Goal: Download file/media

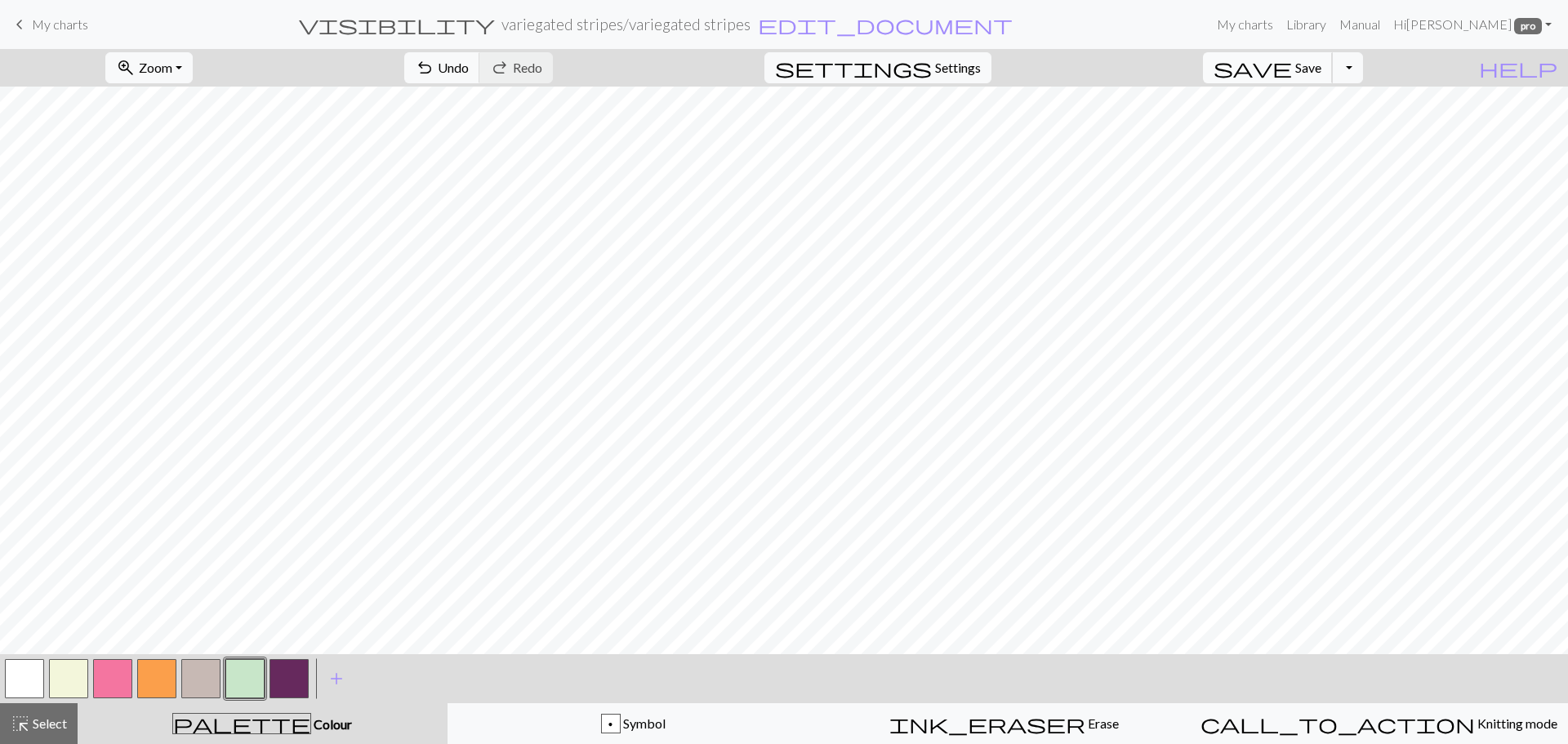
click at [1320, 74] on button "save Save Save" at bounding box center [1268, 68] width 130 height 31
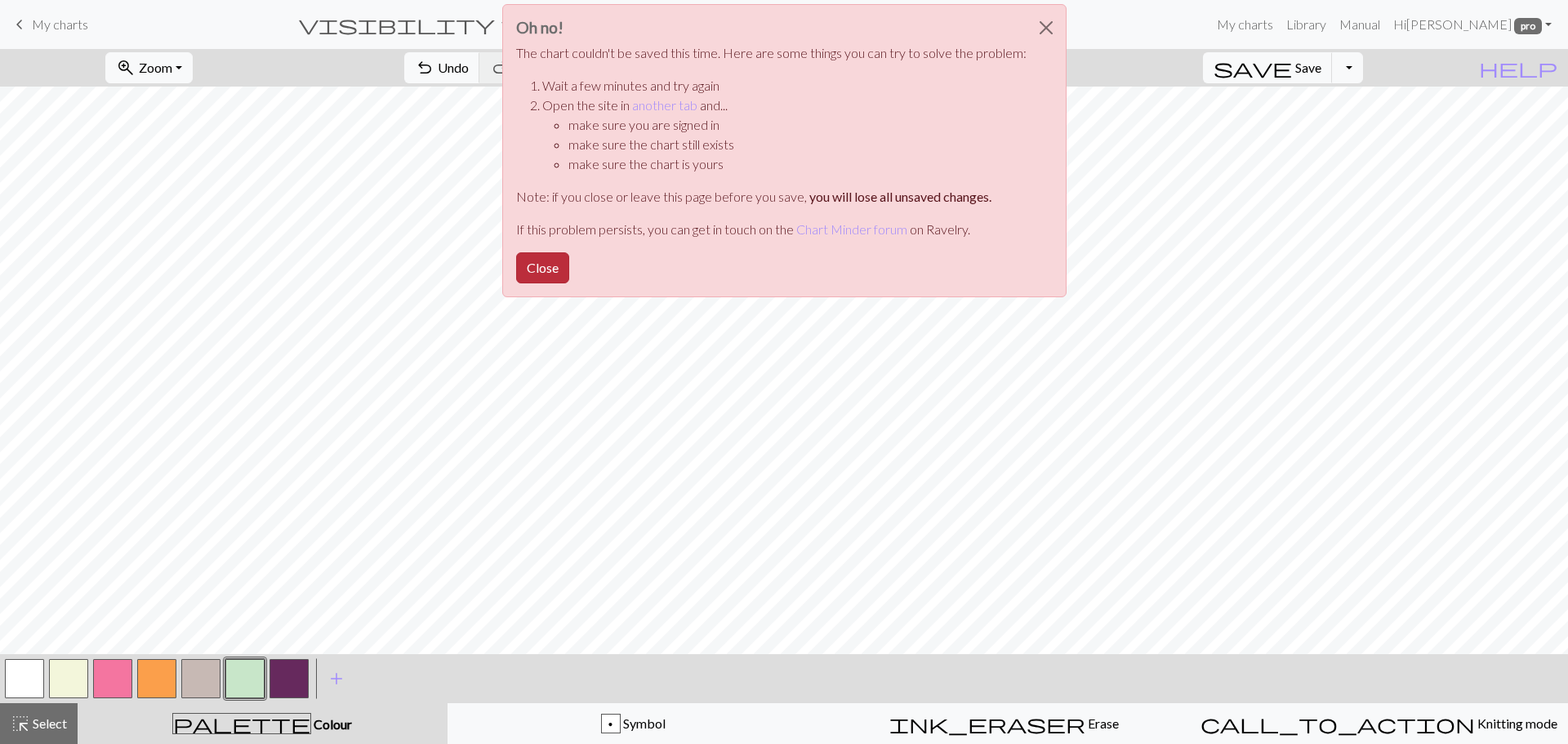
click at [539, 267] on button "Close" at bounding box center [542, 268] width 53 height 31
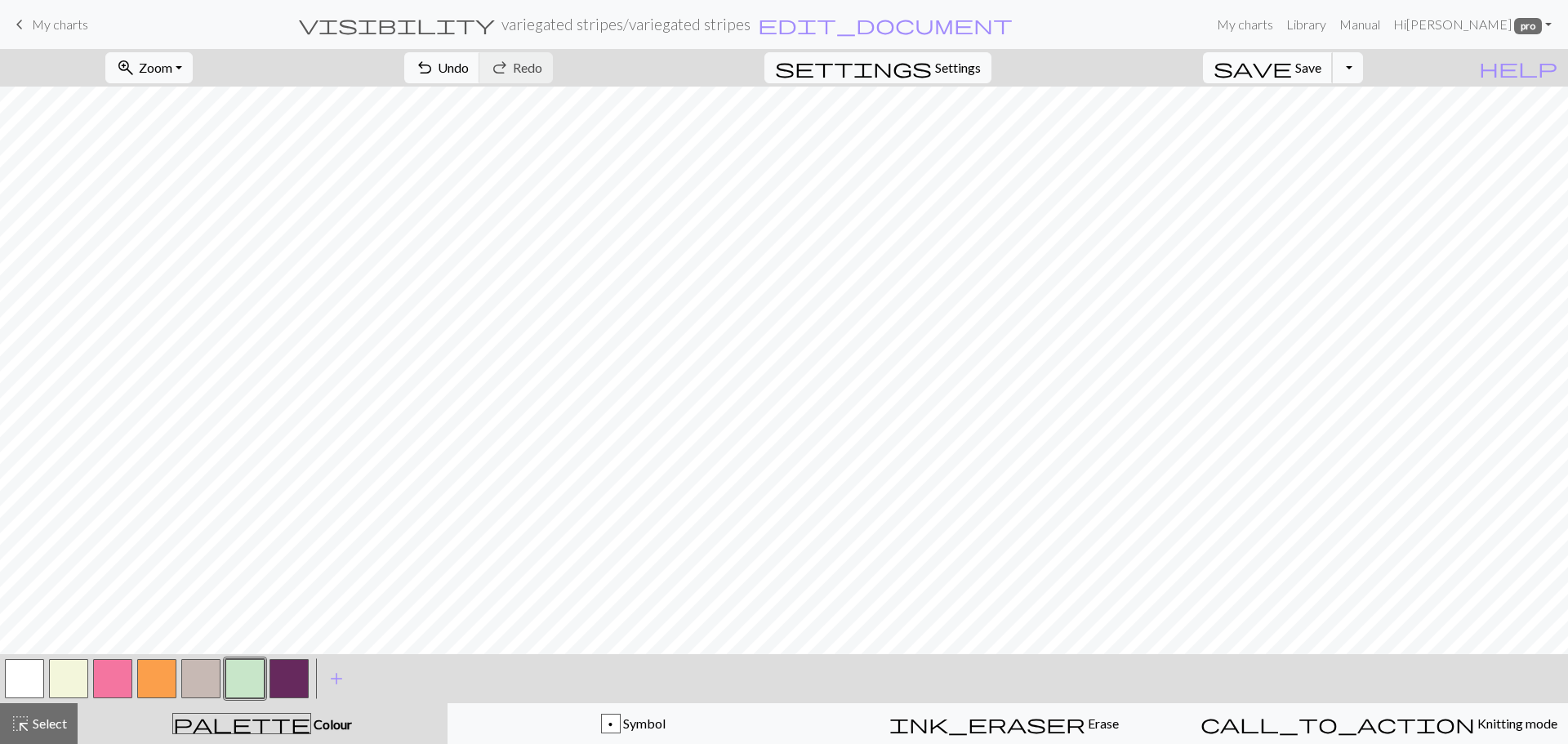
click at [1321, 67] on span "Save" at bounding box center [1308, 67] width 26 height 16
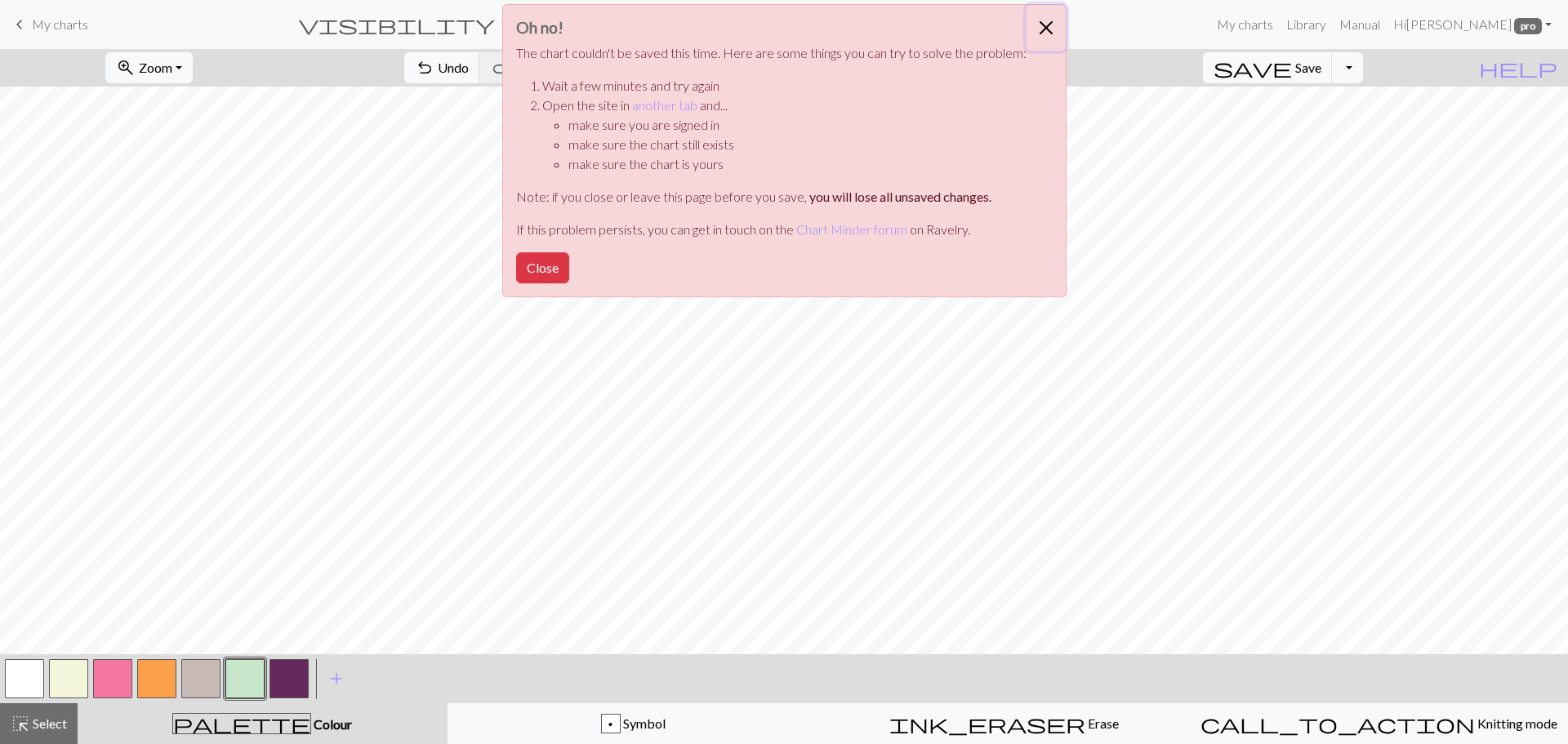
click at [1053, 18] on button "Close" at bounding box center [1046, 27] width 39 height 45
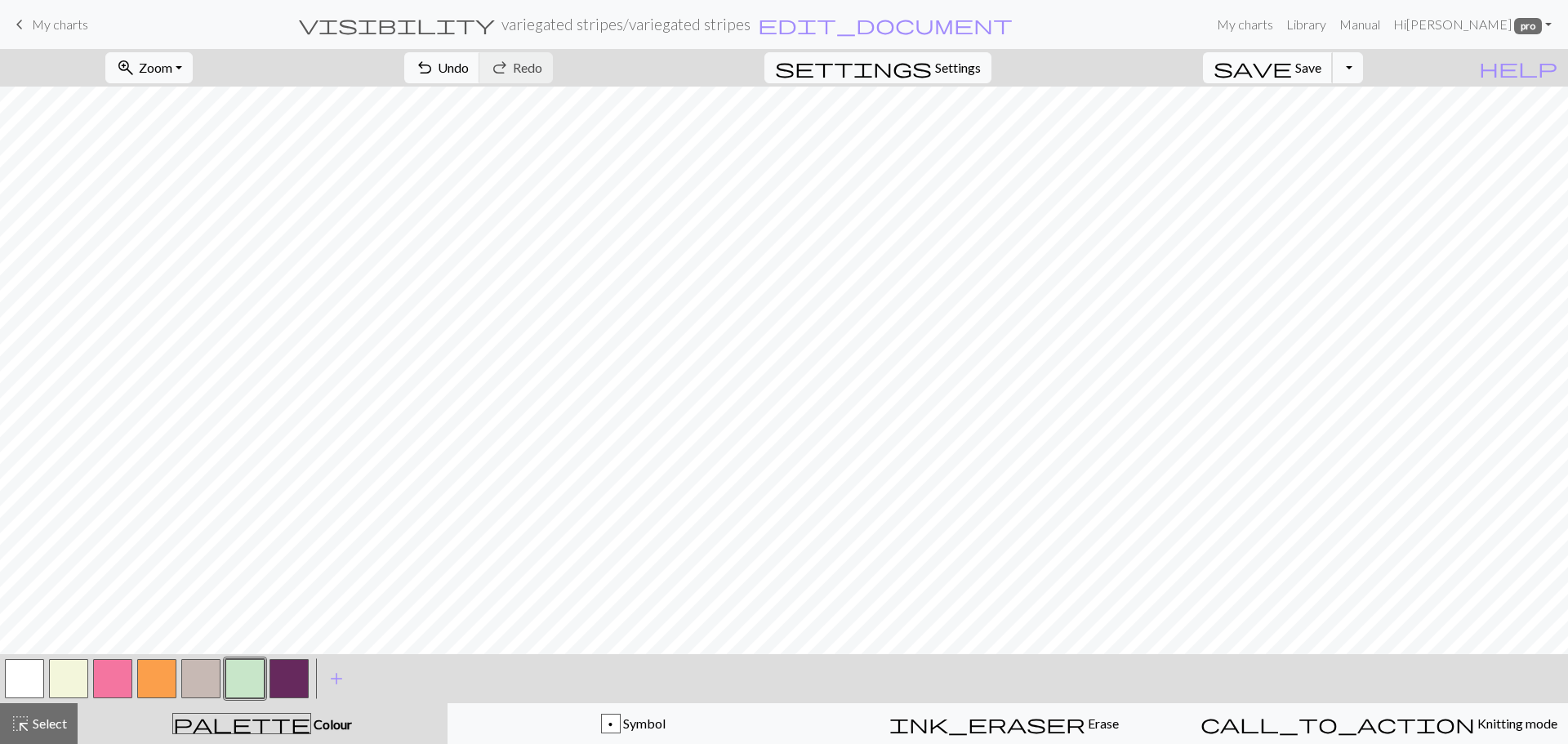
click at [1321, 67] on span "Save" at bounding box center [1308, 67] width 26 height 16
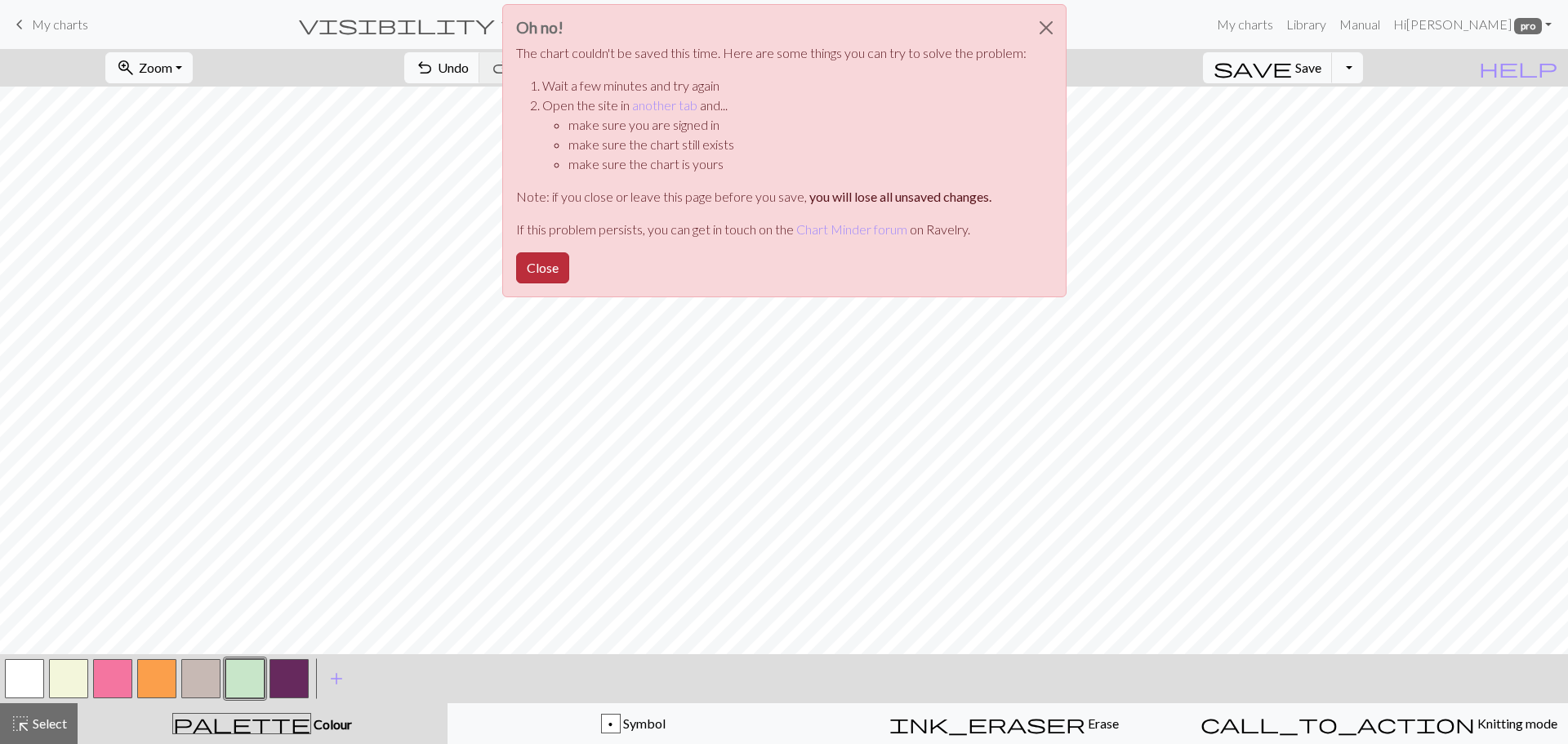
click at [543, 270] on button "Close" at bounding box center [542, 268] width 53 height 31
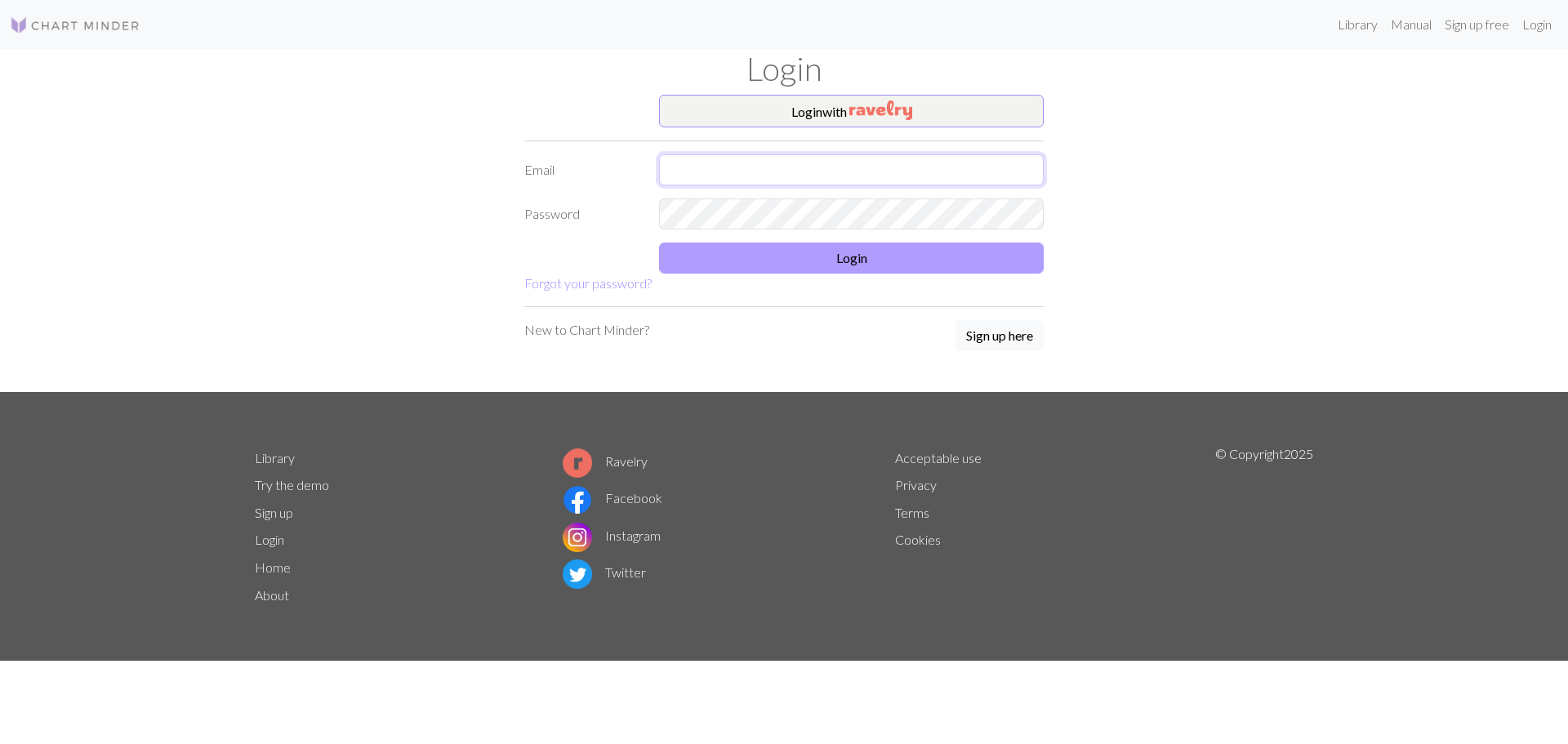
type input "juliamarywilmott@gmail.com"
click at [827, 259] on button "Login" at bounding box center [851, 259] width 384 height 31
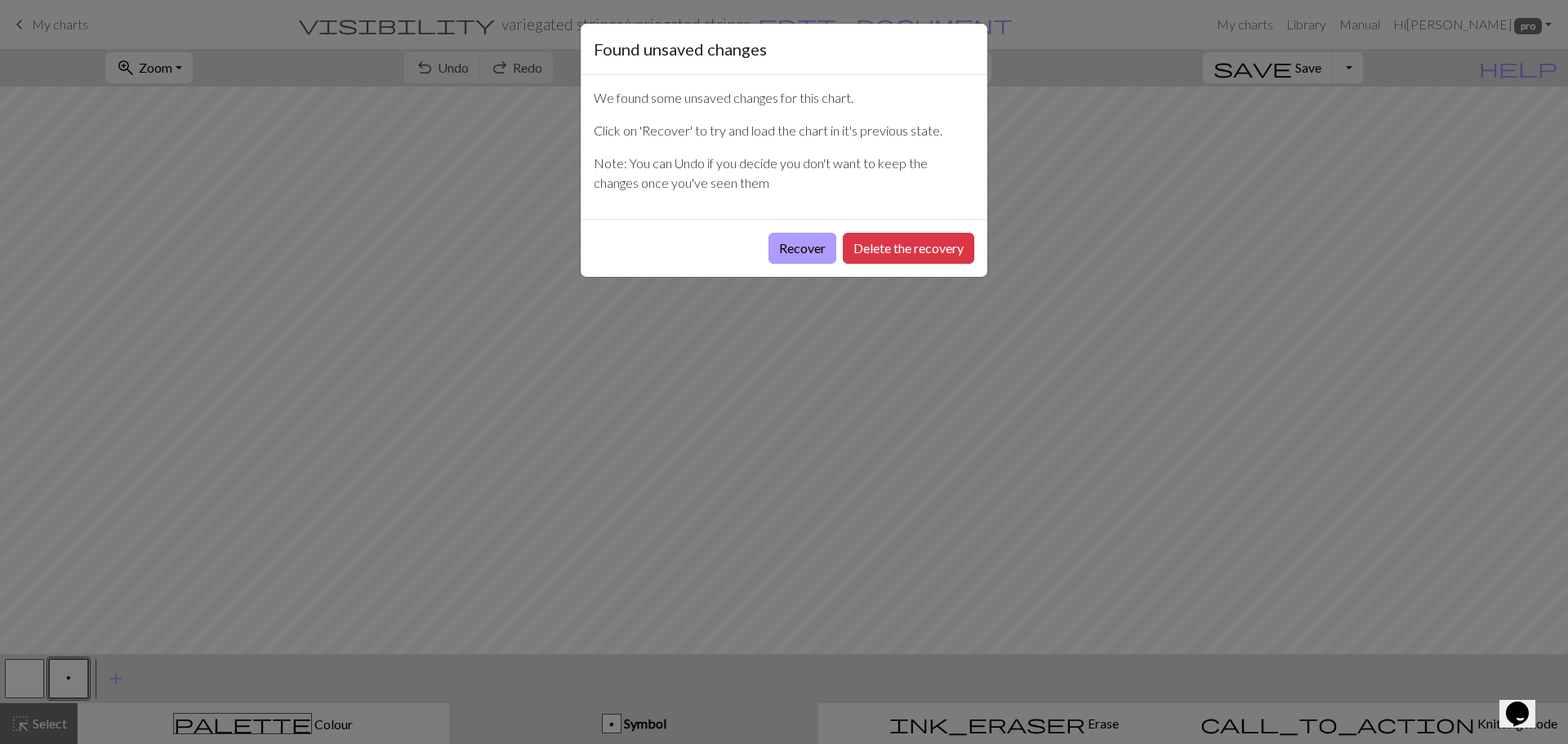
click at [809, 256] on button "Recover" at bounding box center [802, 249] width 67 height 31
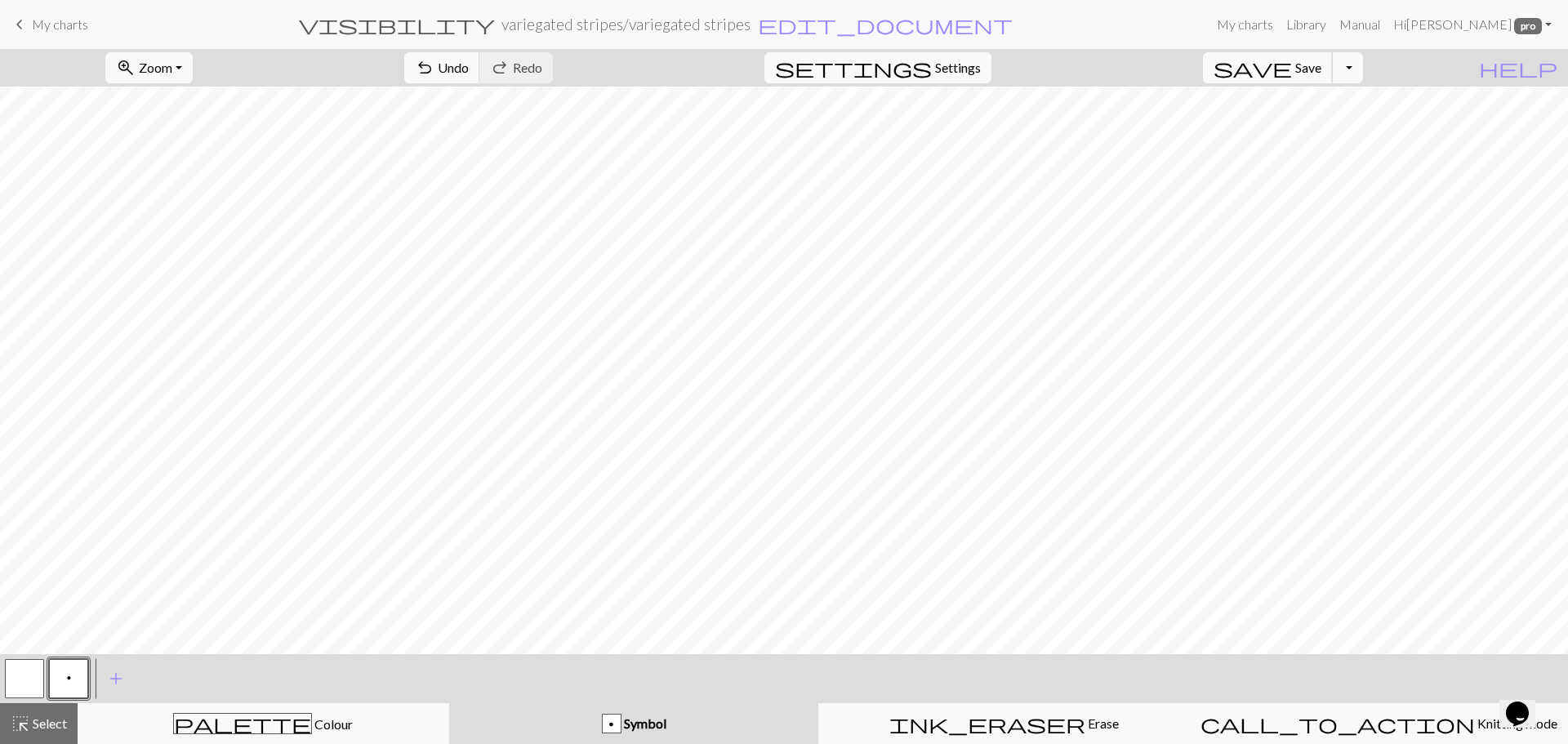
click at [1319, 75] on button "save Save Save" at bounding box center [1268, 68] width 130 height 31
click at [1363, 67] on button "Toggle Dropdown" at bounding box center [1348, 68] width 31 height 31
click at [1343, 128] on button "save_alt Download" at bounding box center [1228, 129] width 270 height 26
click at [760, 49] on button "Download" at bounding box center [745, 54] width 79 height 31
click at [1363, 71] on button "Toggle Dropdown" at bounding box center [1348, 68] width 31 height 31
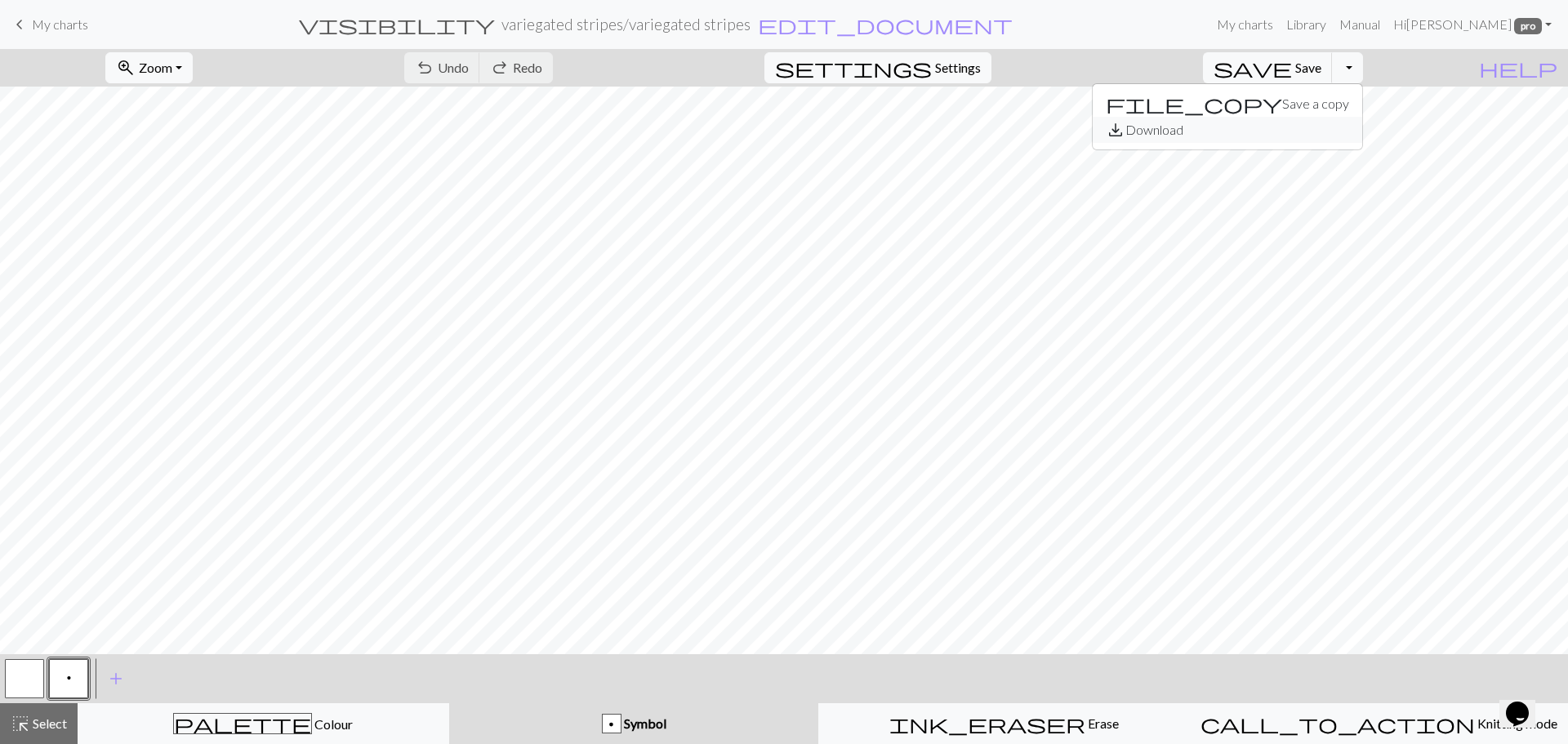
click at [1318, 130] on button "save_alt Download" at bounding box center [1228, 129] width 270 height 26
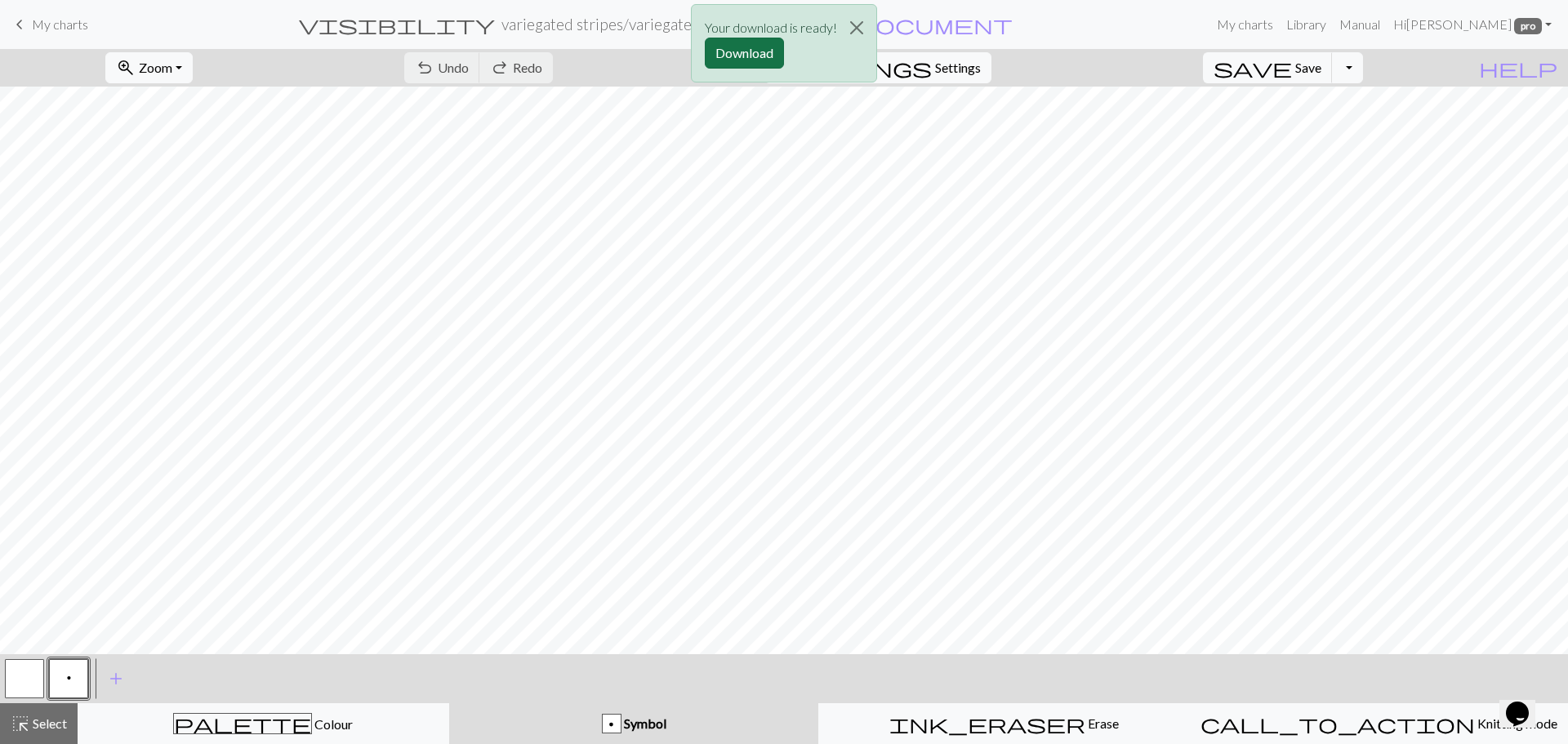
click at [751, 48] on button "Download" at bounding box center [745, 54] width 79 height 31
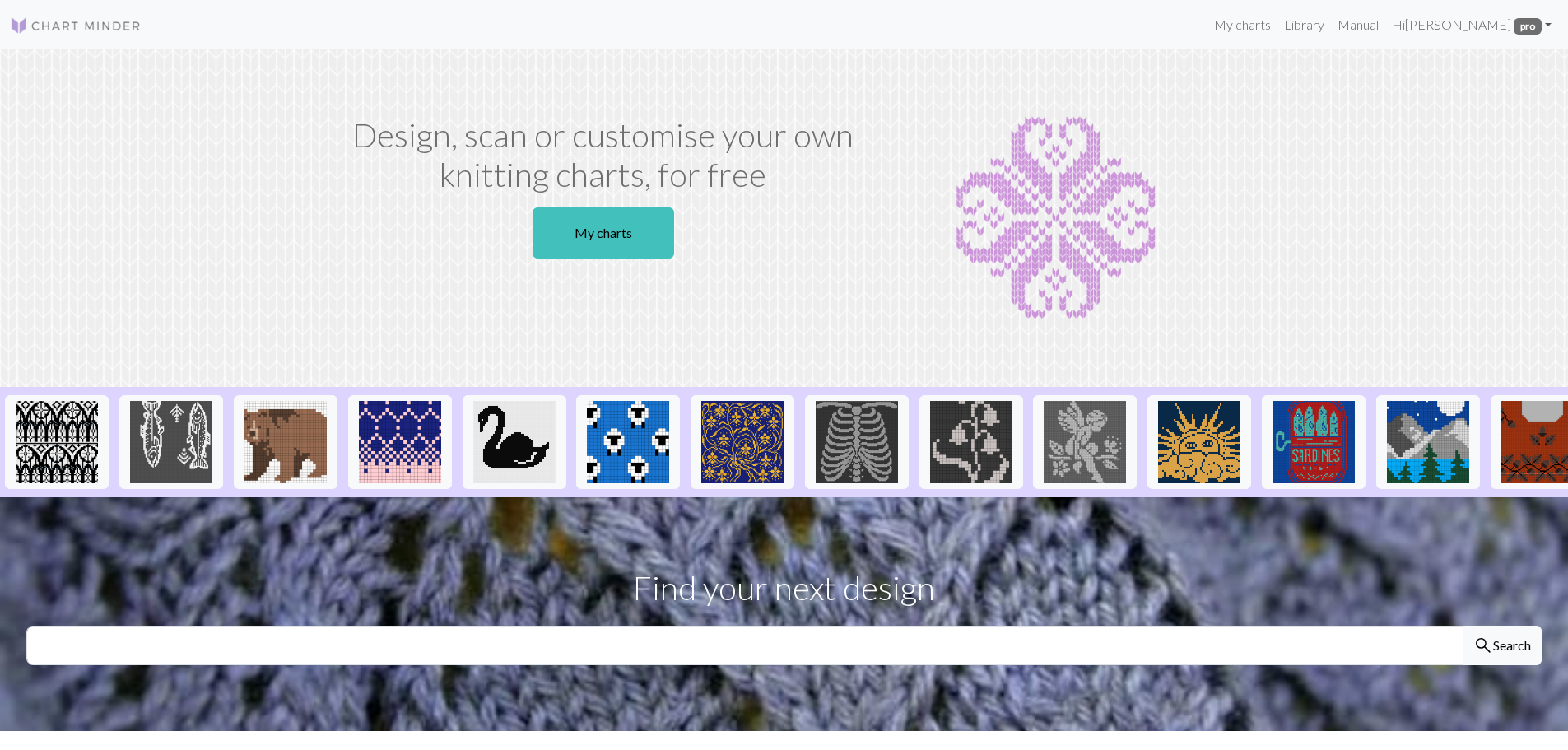
click at [591, 207] on div "Design, scan or customise your own knitting charts, for free My charts" at bounding box center [602, 218] width 543 height 206
click at [594, 236] on link "My charts" at bounding box center [603, 233] width 142 height 51
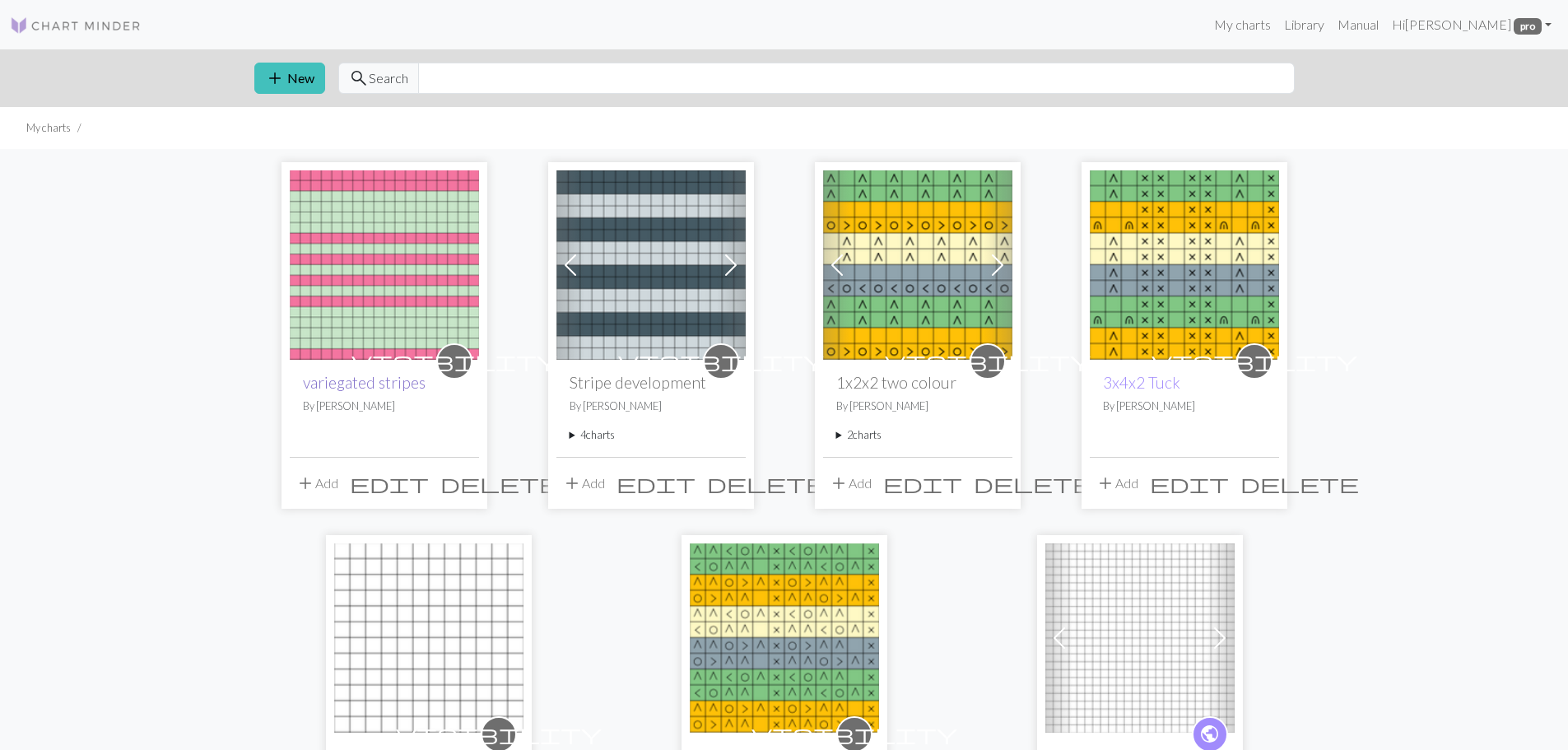
click at [347, 390] on link "variegated stripes" at bounding box center [364, 382] width 123 height 19
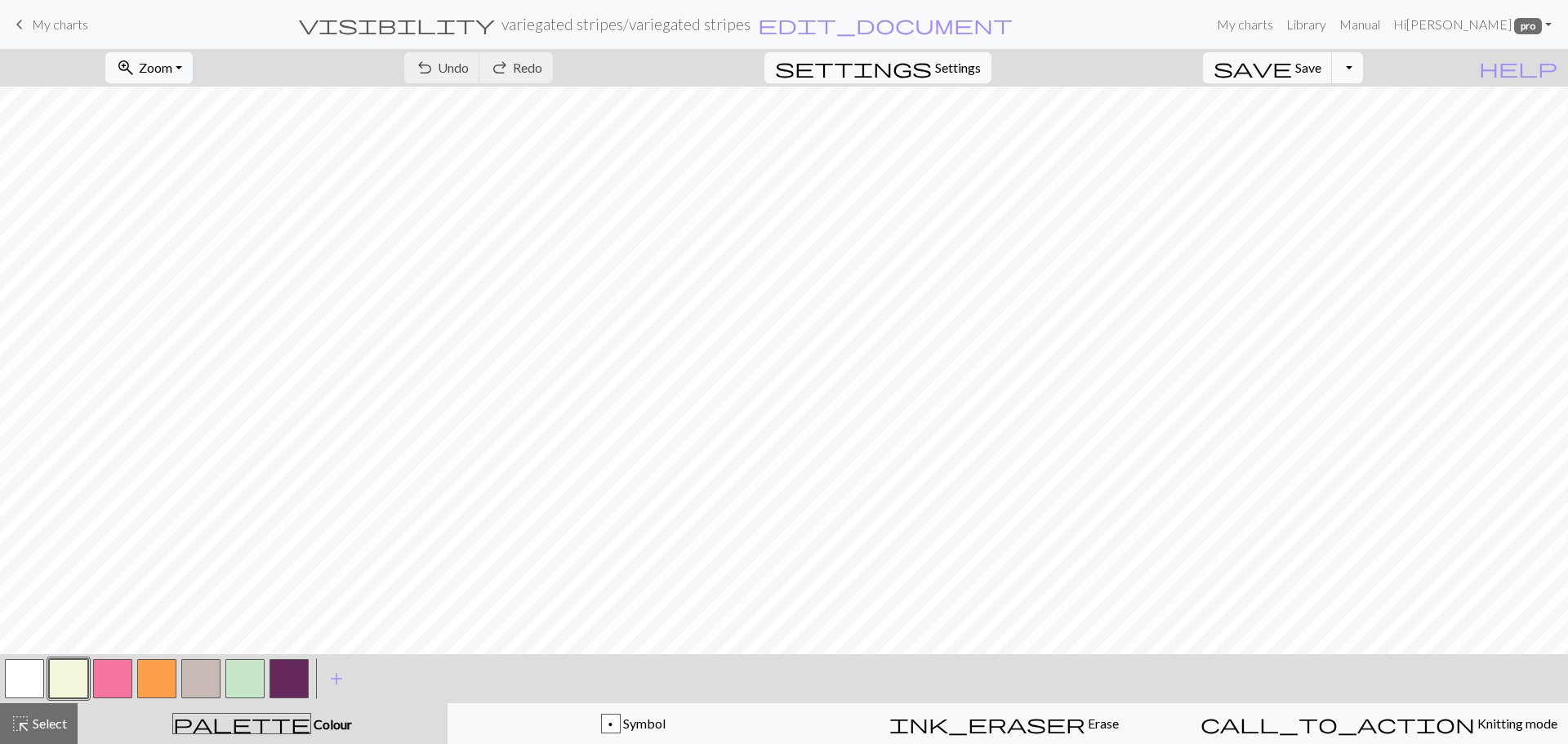
click at [1363, 74] on button "Toggle Dropdown" at bounding box center [1348, 68] width 31 height 31
click at [1323, 130] on button "save_alt Download" at bounding box center [1228, 129] width 270 height 26
click at [743, 53] on button "Download" at bounding box center [745, 54] width 79 height 31
